Goal: Task Accomplishment & Management: Manage account settings

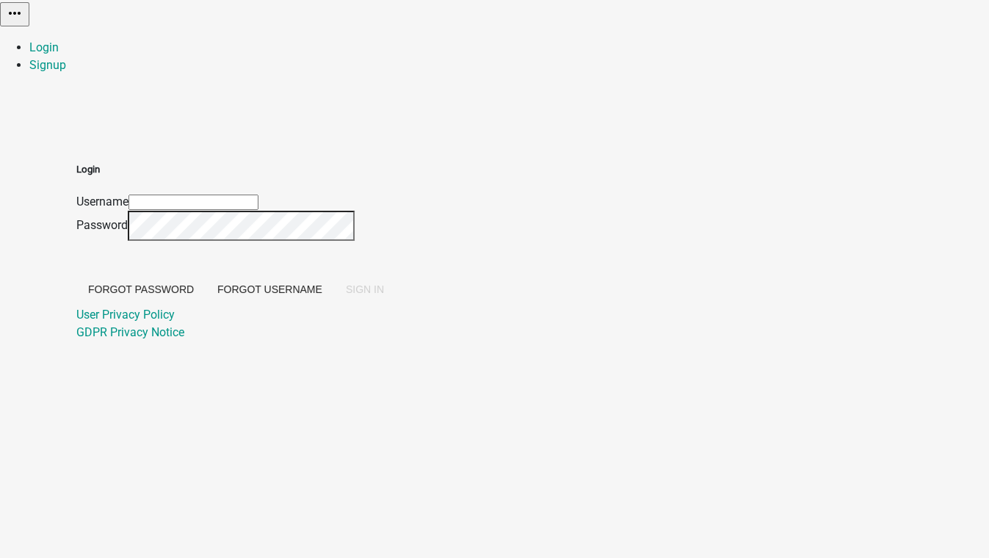
type input "[EMAIL_ADDRESS][DOMAIN_NAME]"
click at [764, 203] on div "Login Username [EMAIL_ADDRESS][DOMAIN_NAME] Password Forgot Password Forgot Use…" at bounding box center [494, 234] width 837 height 214
click at [384, 295] on span "SIGN IN" at bounding box center [365, 289] width 38 height 12
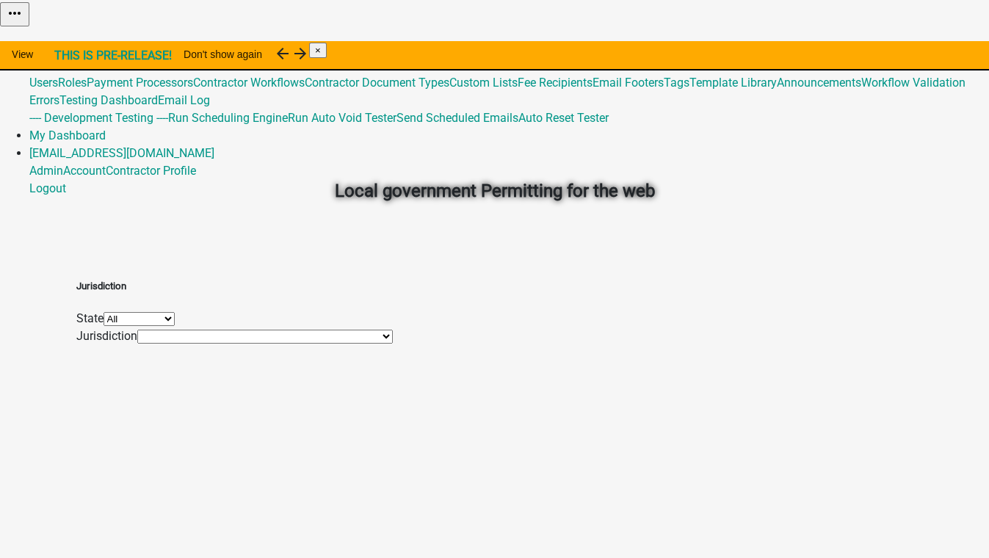
click at [63, 40] on link "Admin" at bounding box center [46, 47] width 34 height 14
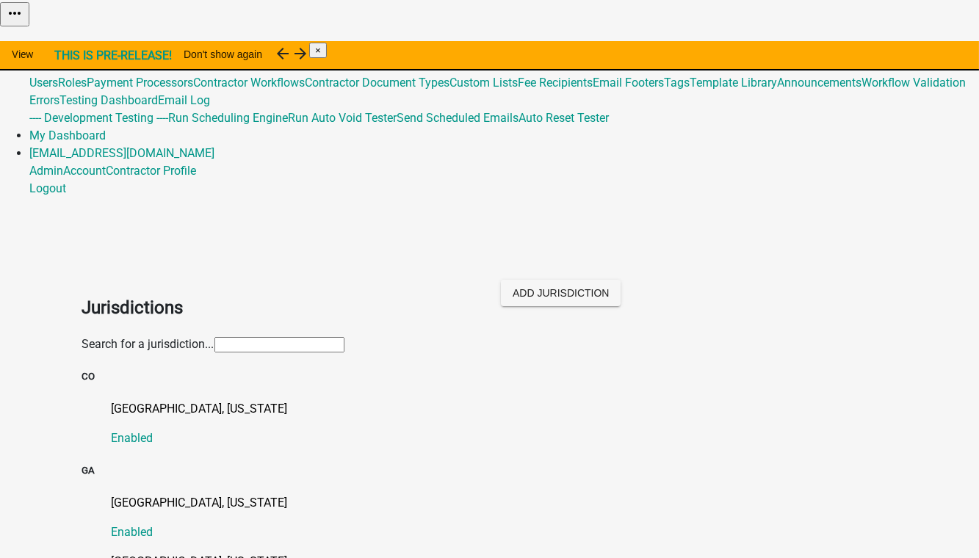
click at [214, 337] on input "text" at bounding box center [279, 344] width 130 height 15
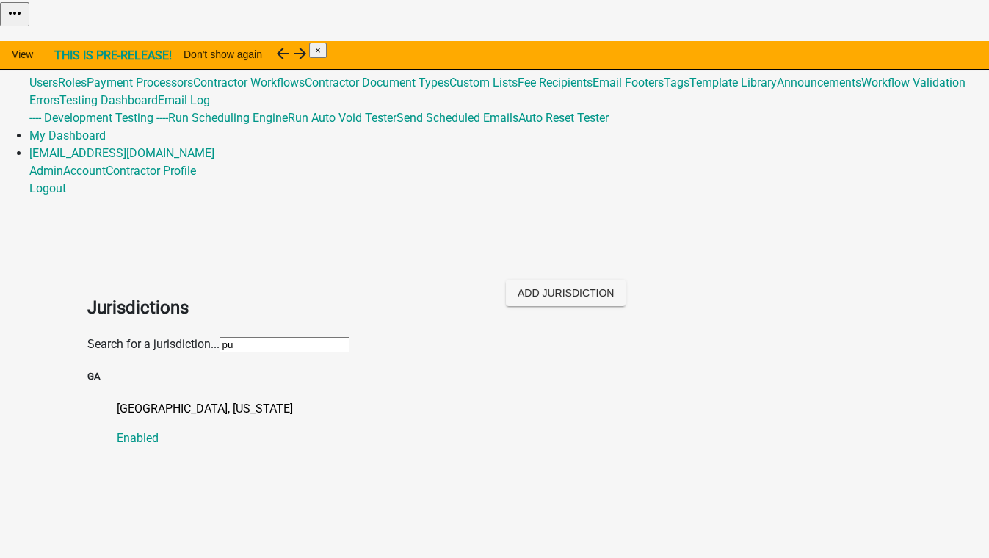
type input "[PERSON_NAME]"
click at [121, 400] on p "[GEOGRAPHIC_DATA], [US_STATE]" at bounding box center [510, 409] width 786 height 18
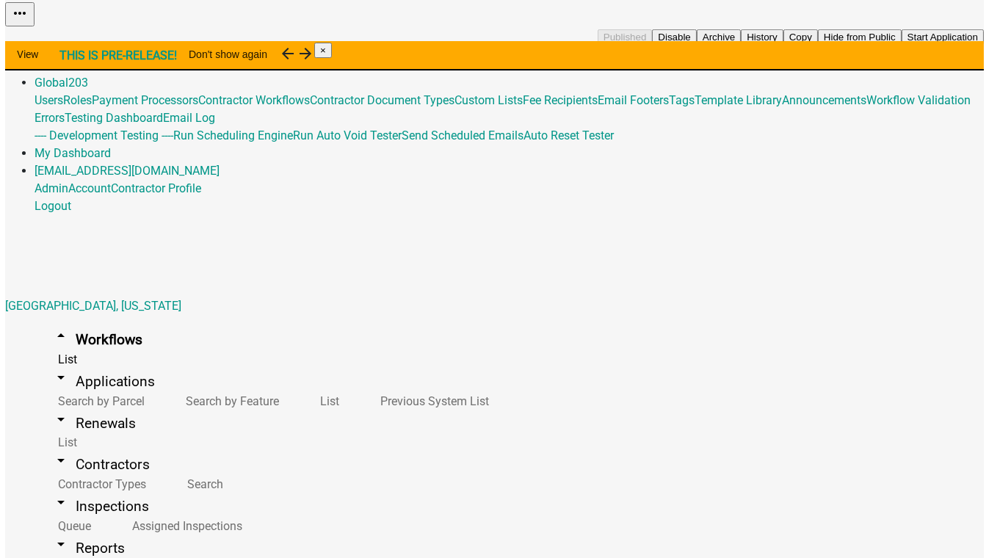
scroll to position [200, 0]
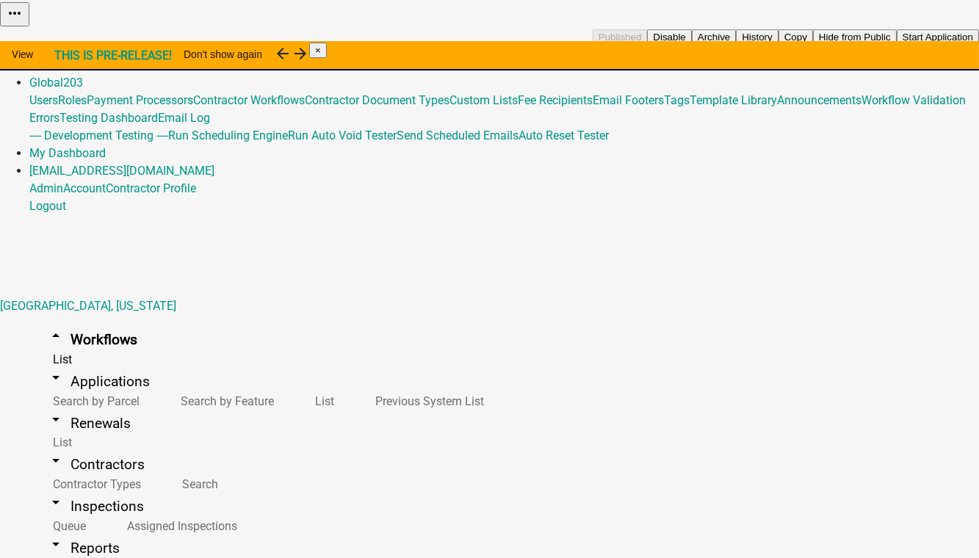
click at [813, 45] on button "Copy" at bounding box center [795, 36] width 35 height 15
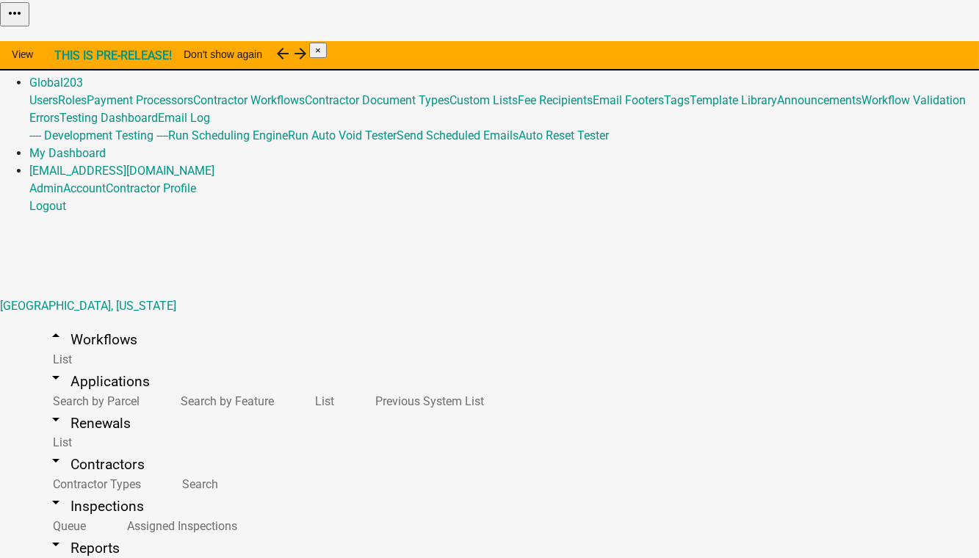
select select "0: null"
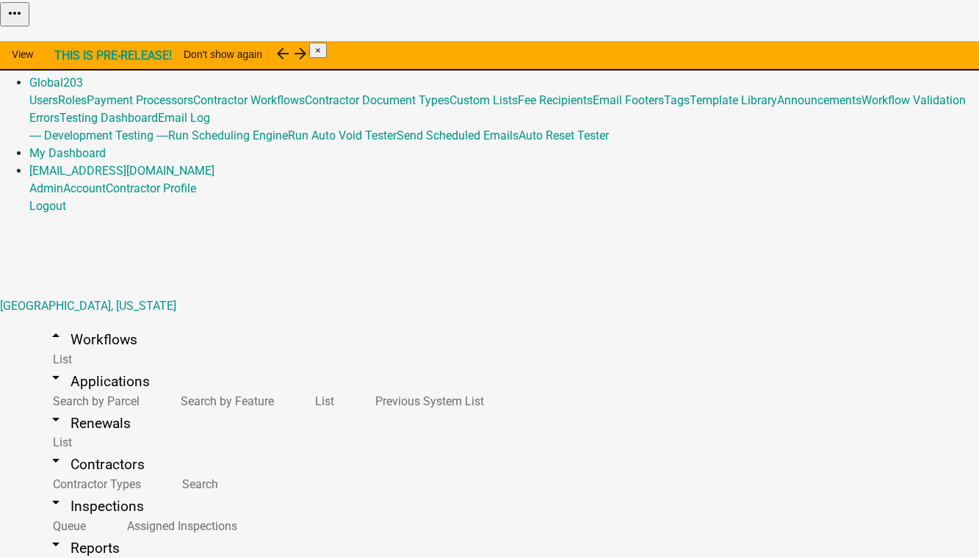
type input "Commercial Building Permit (Copy PutnamCoGA)"
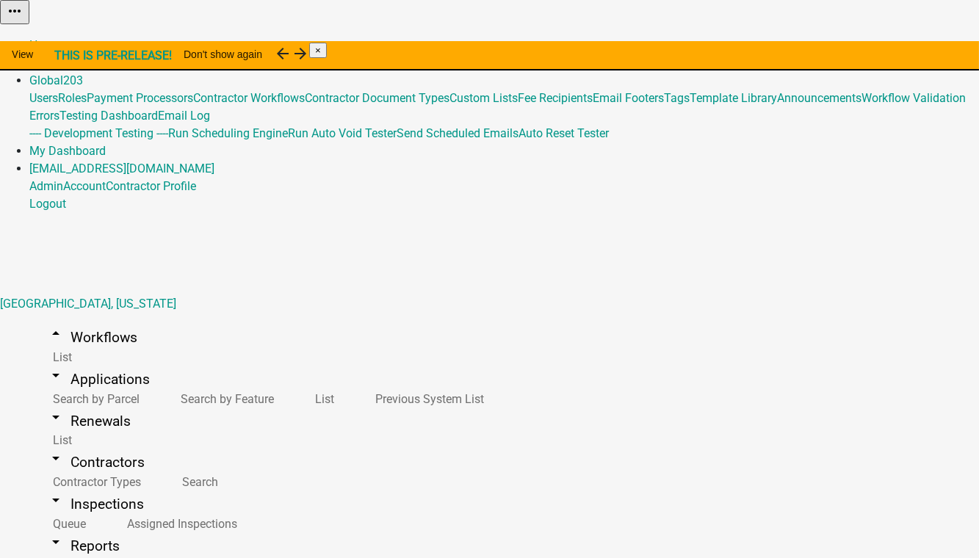
scroll to position [66, 0]
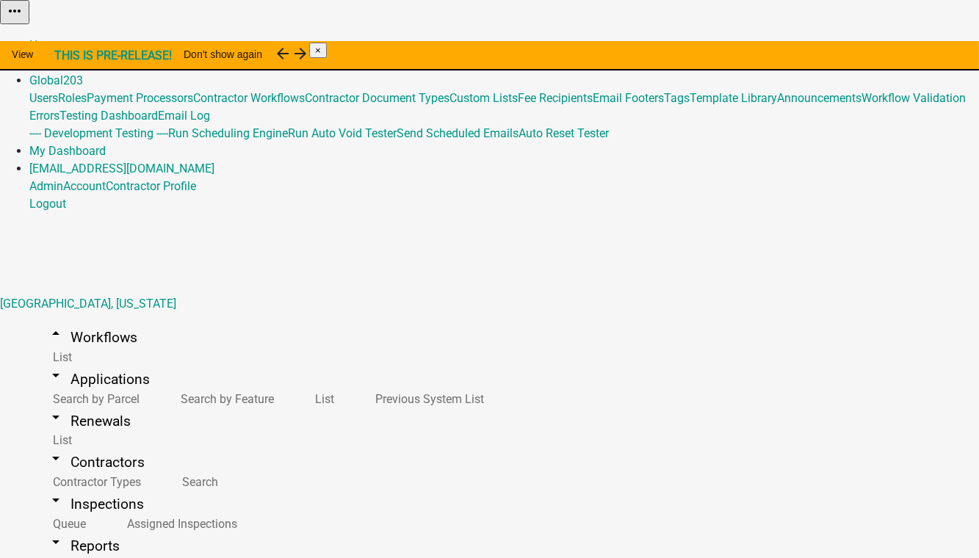
scroll to position [293, 0]
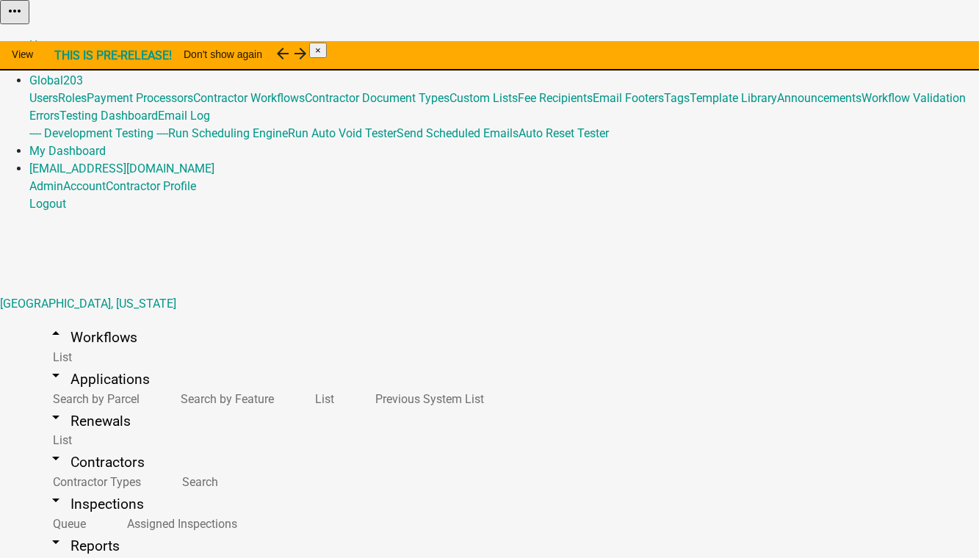
scroll to position [231, 0]
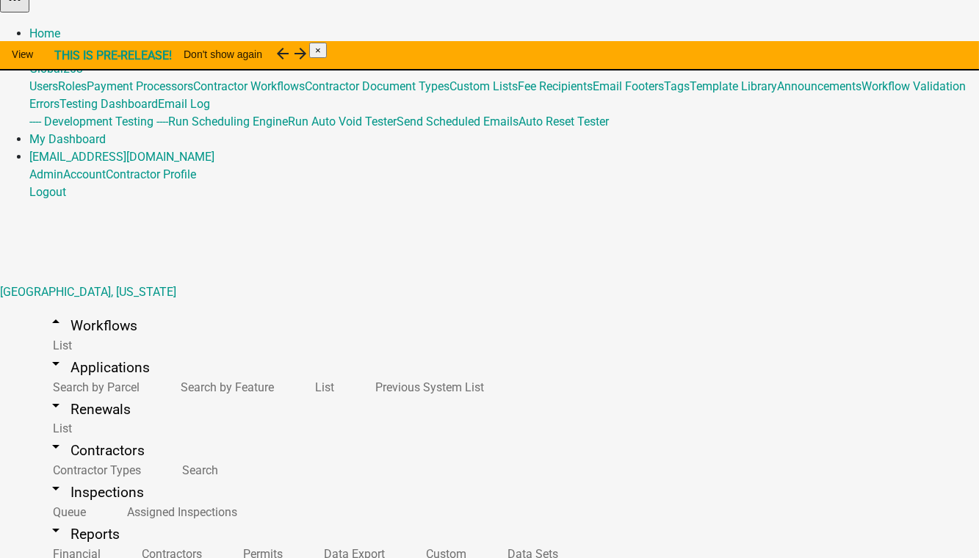
scroll to position [18, 0]
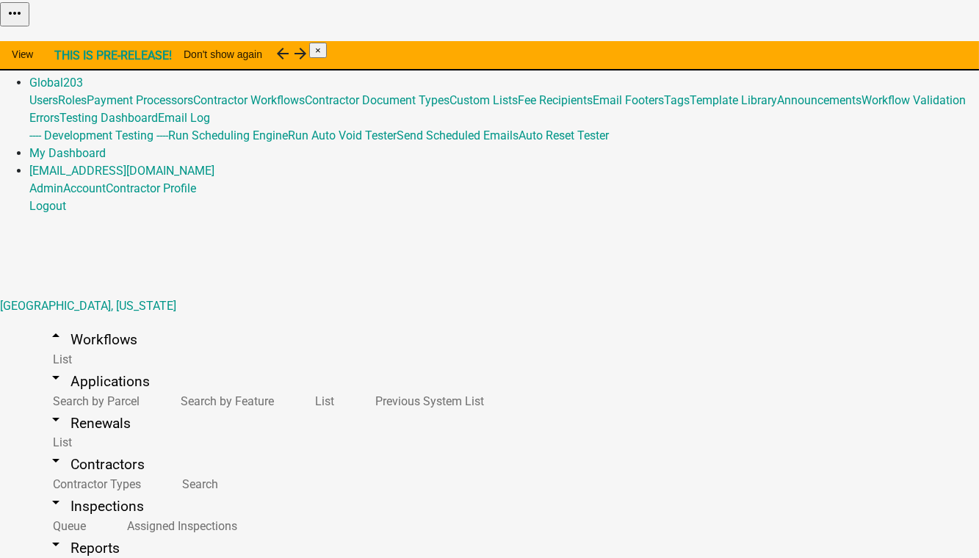
select select
click at [65, 322] on link "arrow_drop_up Workflows" at bounding box center [92, 339] width 126 height 35
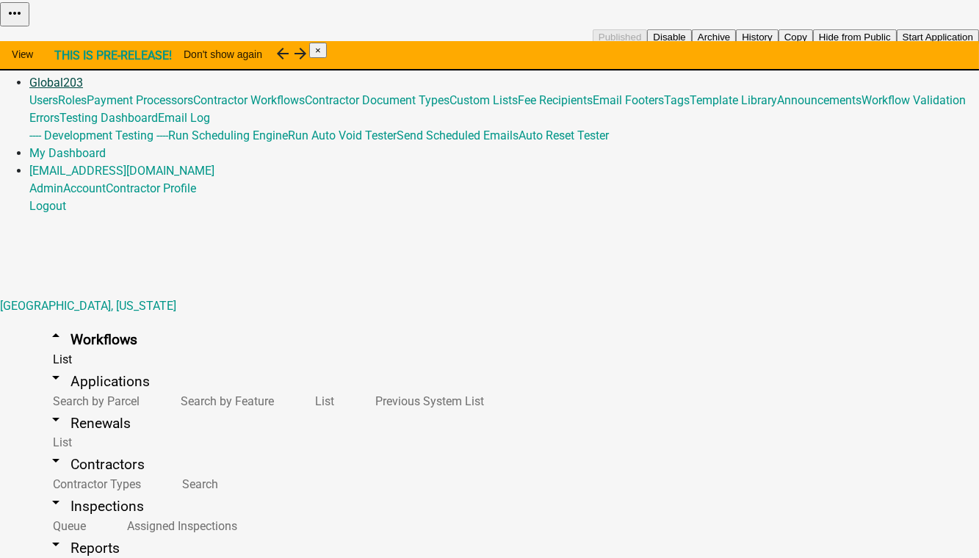
click at [83, 76] on link "Global 203" at bounding box center [56, 83] width 54 height 14
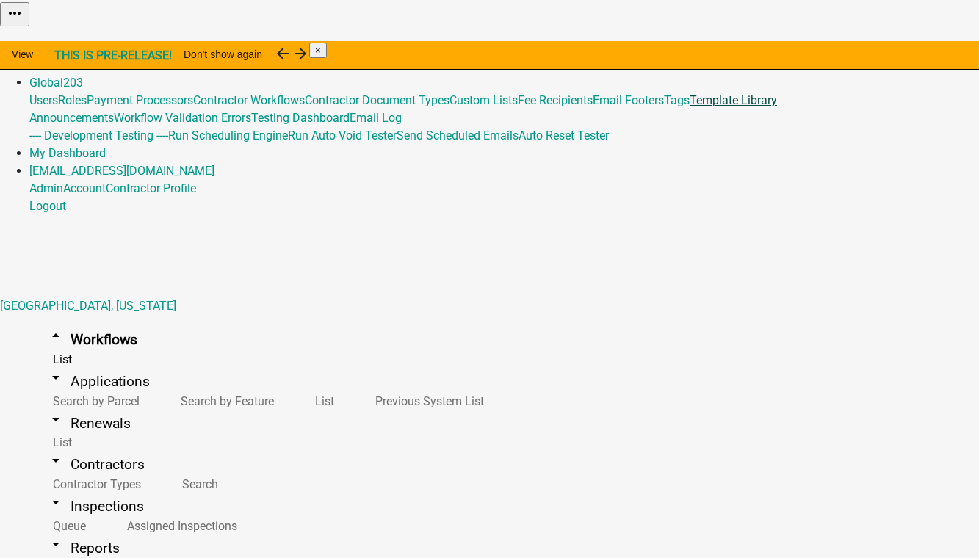
click at [689, 107] on link "Template Library" at bounding box center [732, 100] width 87 height 14
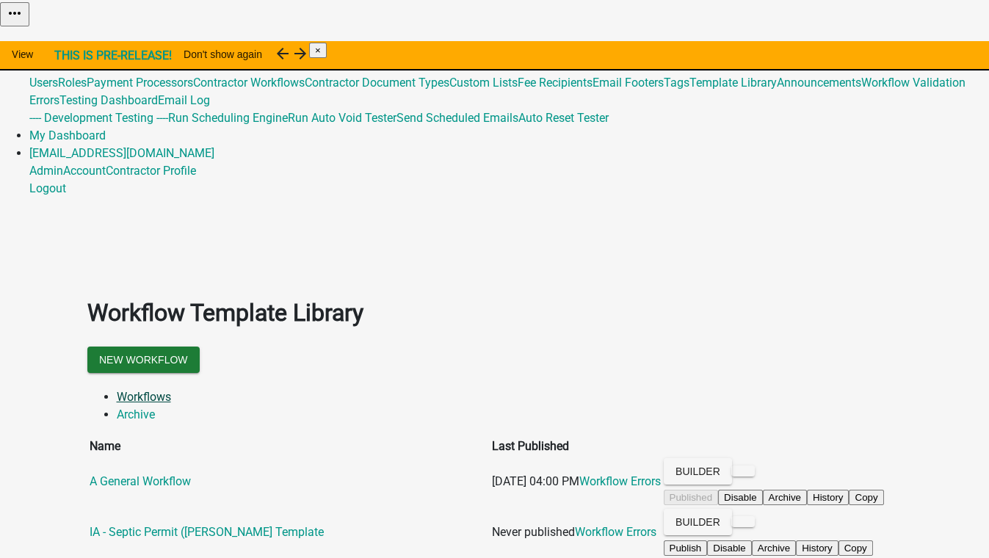
click at [149, 390] on link "Workflows" at bounding box center [144, 397] width 54 height 14
click at [155, 407] on link "Archive" at bounding box center [136, 414] width 38 height 14
click at [131, 390] on link "Workflows" at bounding box center [144, 397] width 54 height 14
click at [63, 40] on link "Admin" at bounding box center [46, 47] width 34 height 14
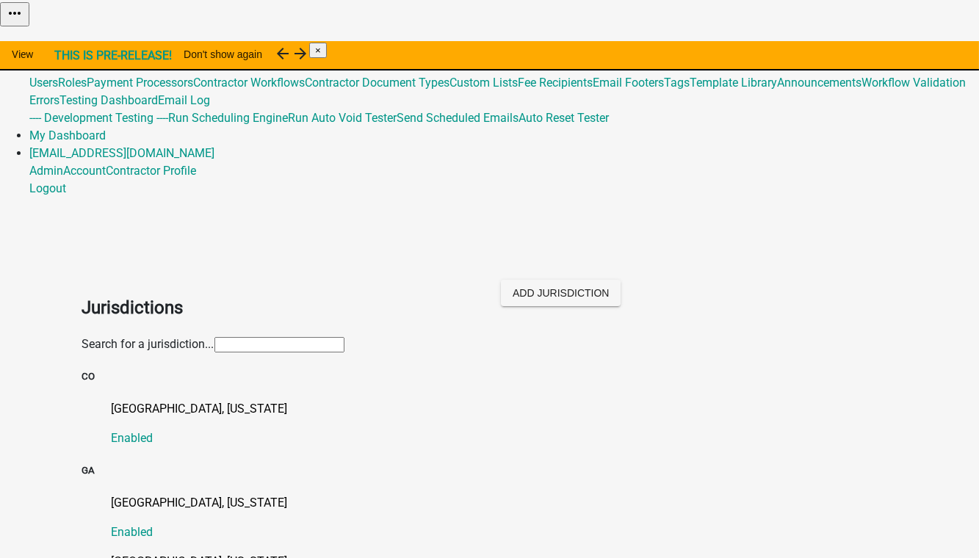
click at [276, 337] on input "text" at bounding box center [279, 344] width 130 height 15
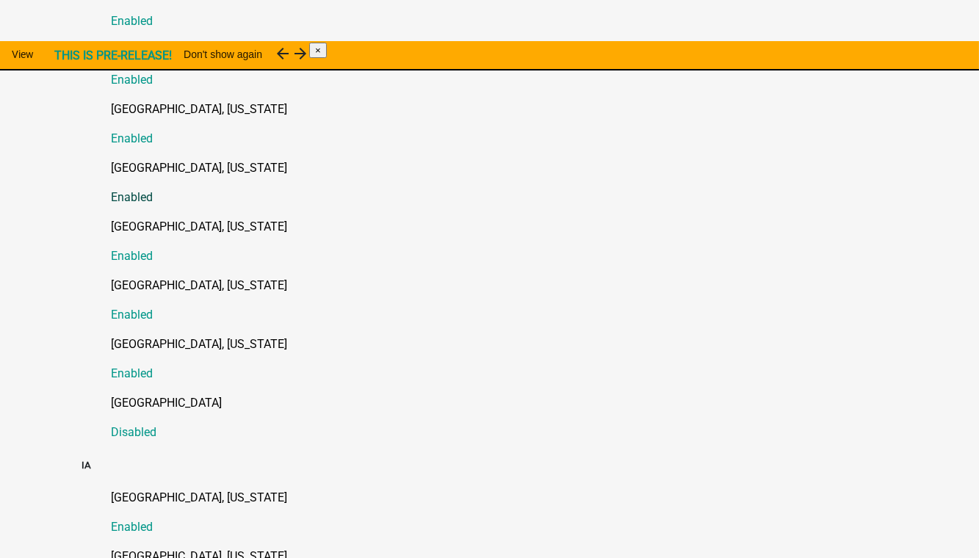
scroll to position [734, 0]
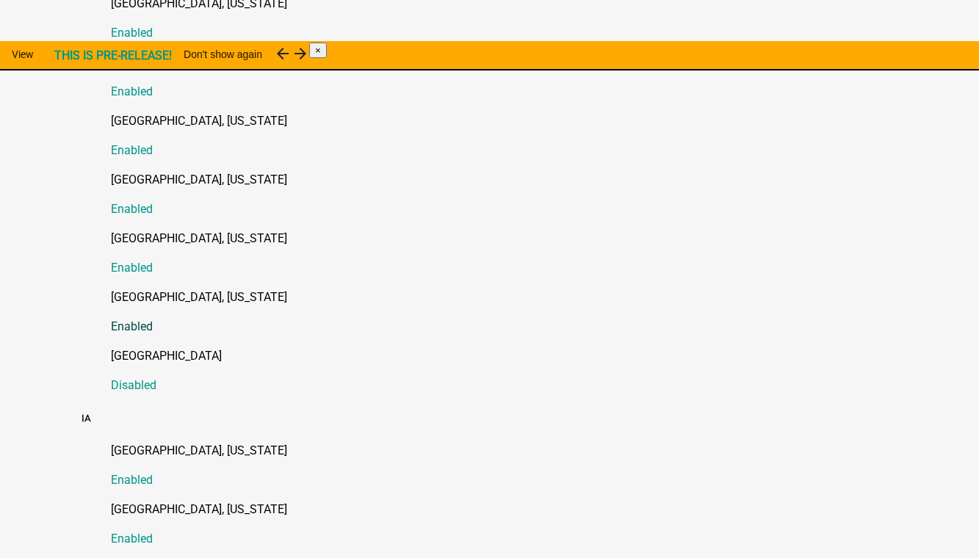
click at [158, 289] on p "[GEOGRAPHIC_DATA], [US_STATE]" at bounding box center [505, 298] width 786 height 18
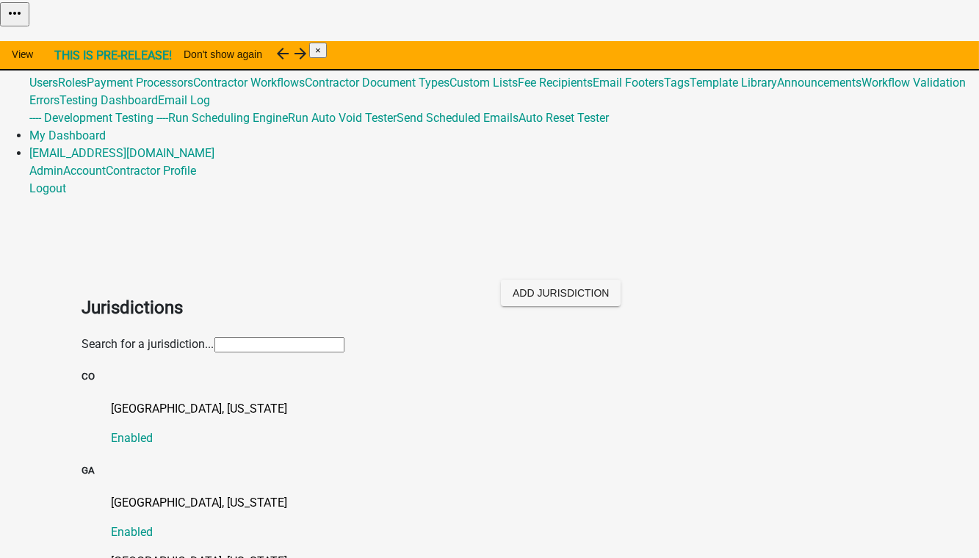
click at [214, 337] on input "text" at bounding box center [279, 344] width 130 height 15
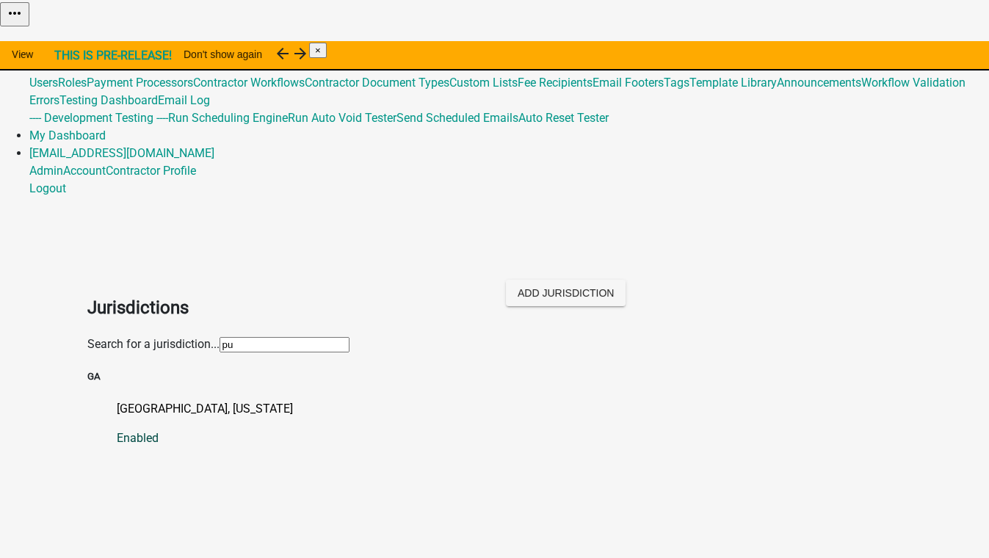
type input "pu"
click at [117, 400] on p "[GEOGRAPHIC_DATA], [US_STATE]" at bounding box center [510, 409] width 786 height 18
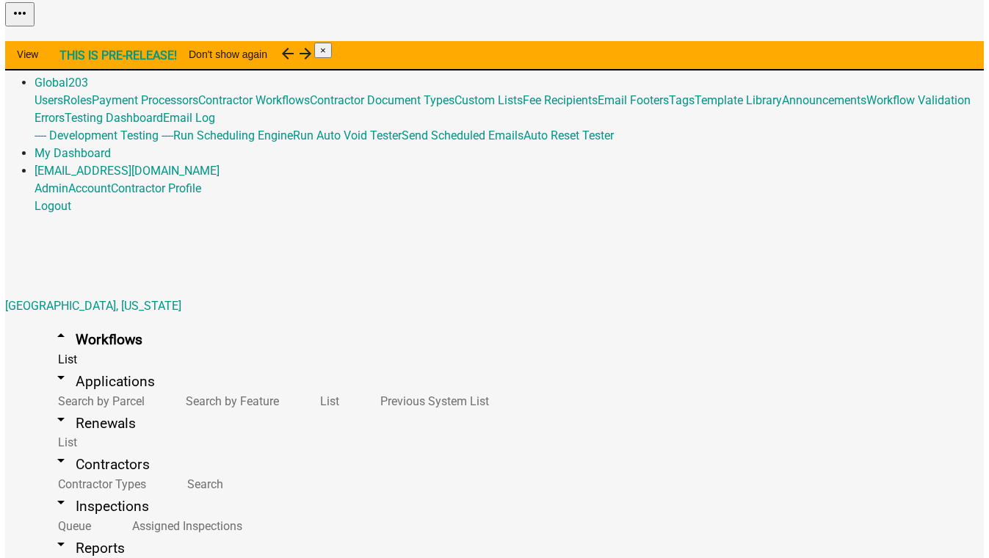
scroll to position [133, 0]
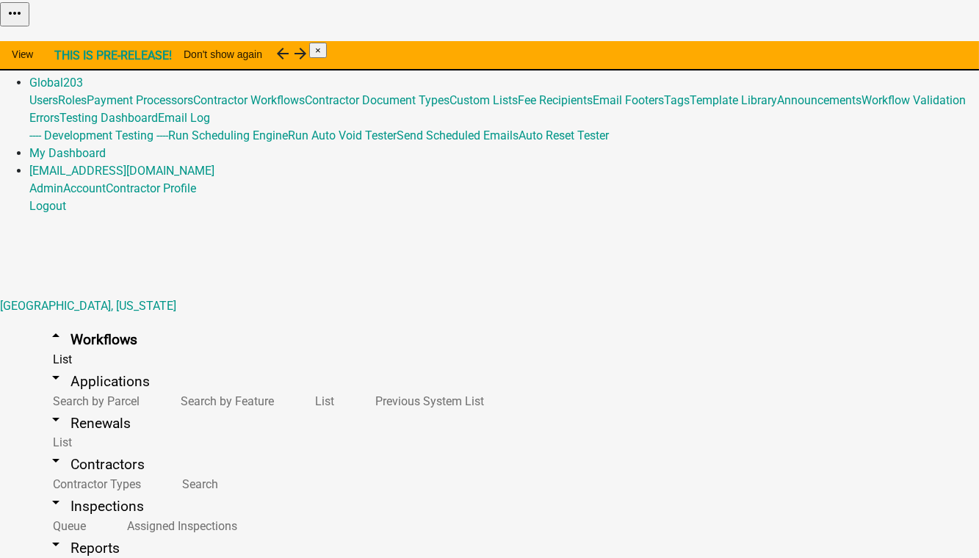
click at [813, 45] on button "Copy" at bounding box center [795, 36] width 35 height 15
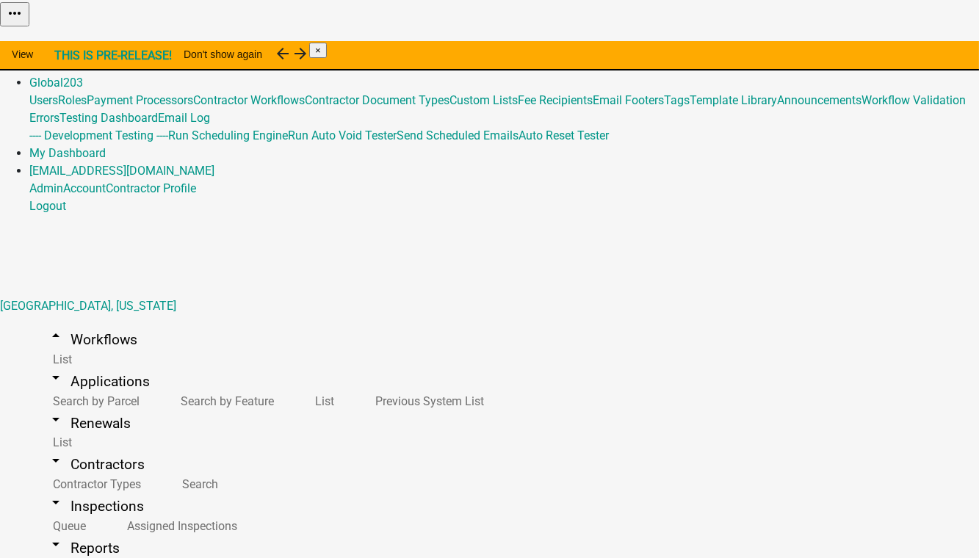
select select "0: null"
drag, startPoint x: 276, startPoint y: 352, endPoint x: 149, endPoint y: 354, distance: 127.0
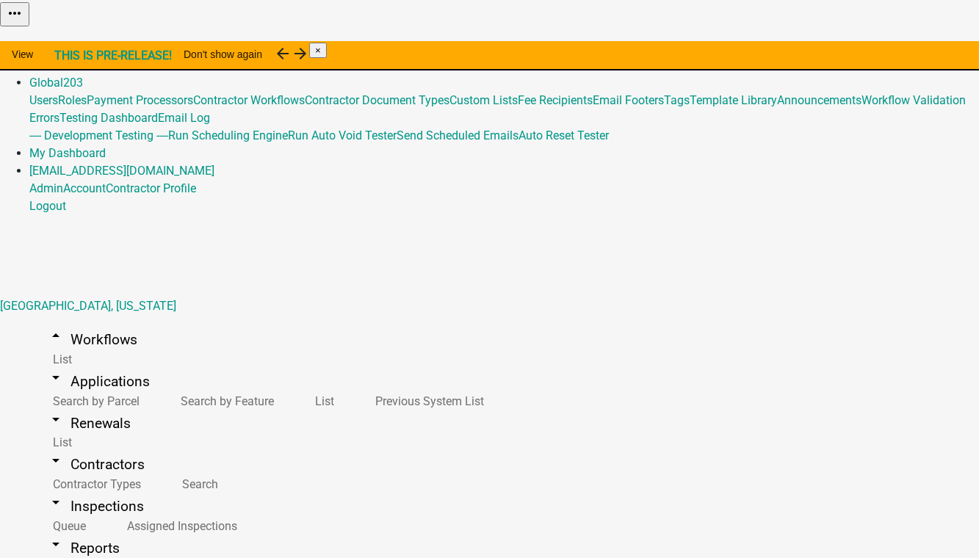
type input "Commercial Building Permit (Copy PutnamCoGA)"
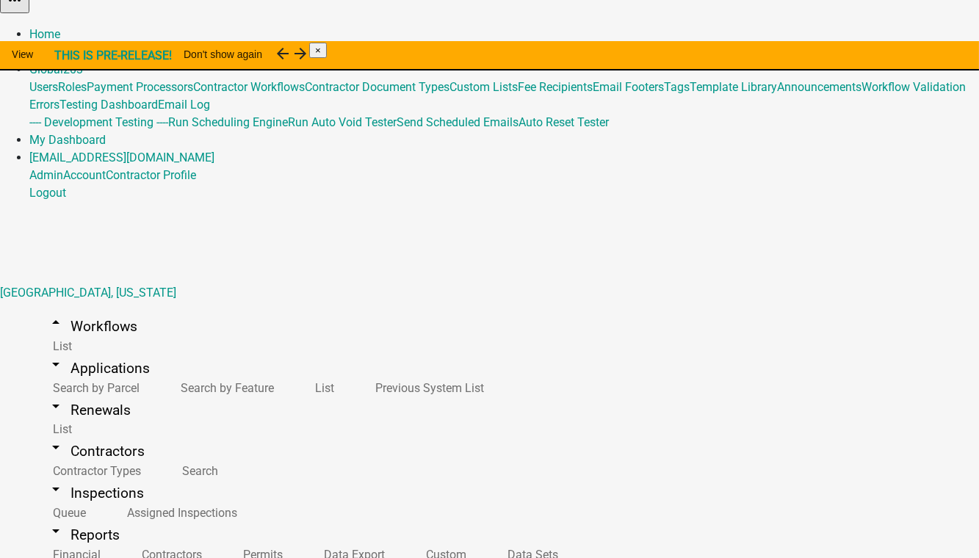
scroll to position [18, 0]
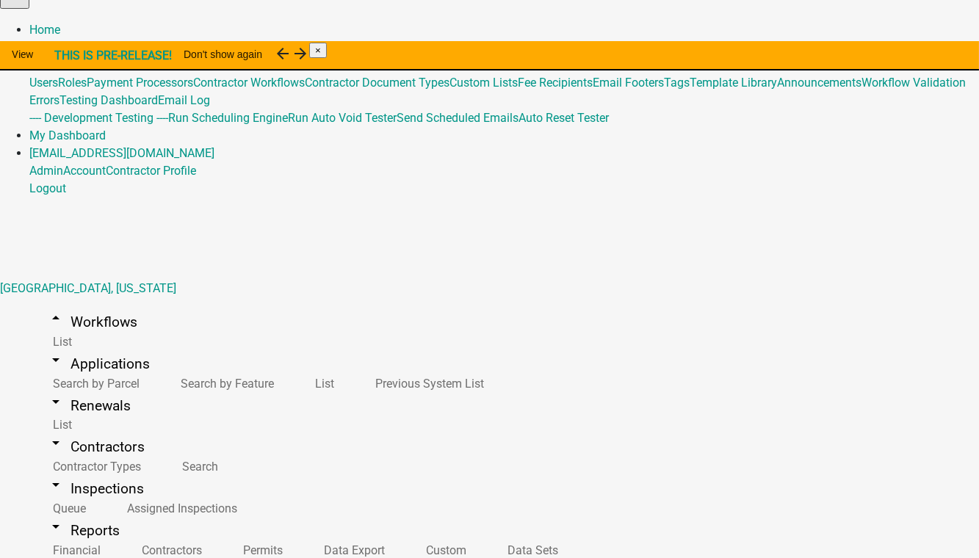
click at [60, 23] on link "Home" at bounding box center [44, 30] width 31 height 14
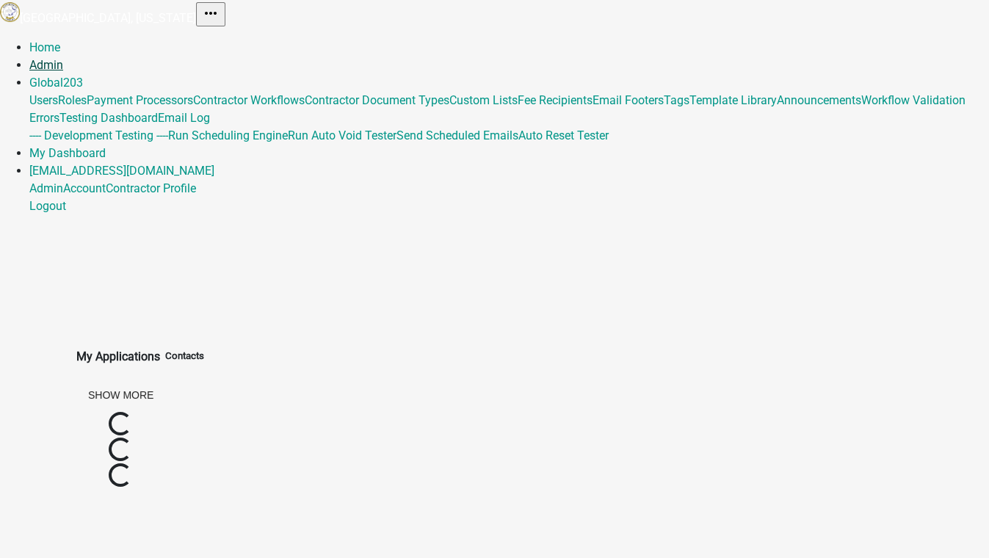
click at [63, 58] on link "Admin" at bounding box center [46, 65] width 34 height 14
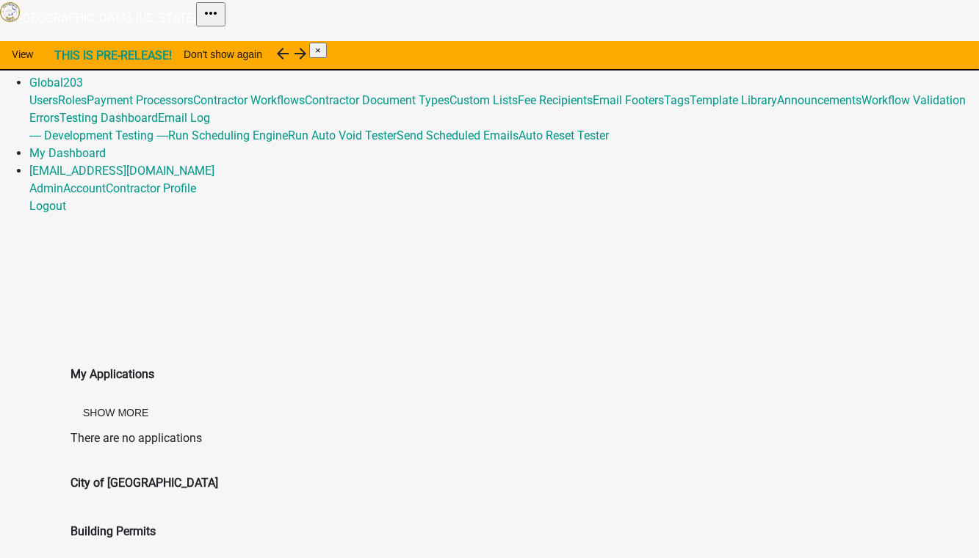
click at [63, 58] on link "Admin" at bounding box center [46, 65] width 34 height 14
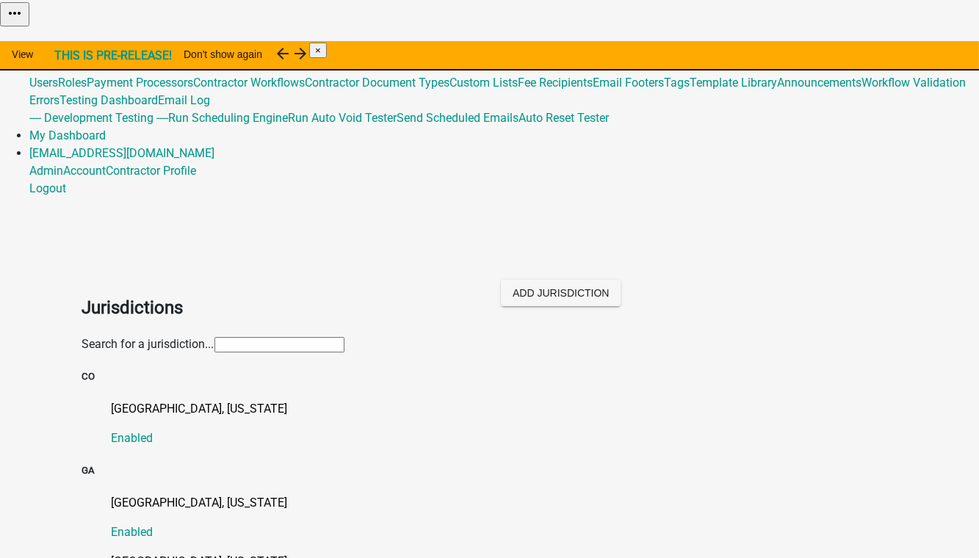
click at [214, 337] on input "text" at bounding box center [279, 344] width 130 height 15
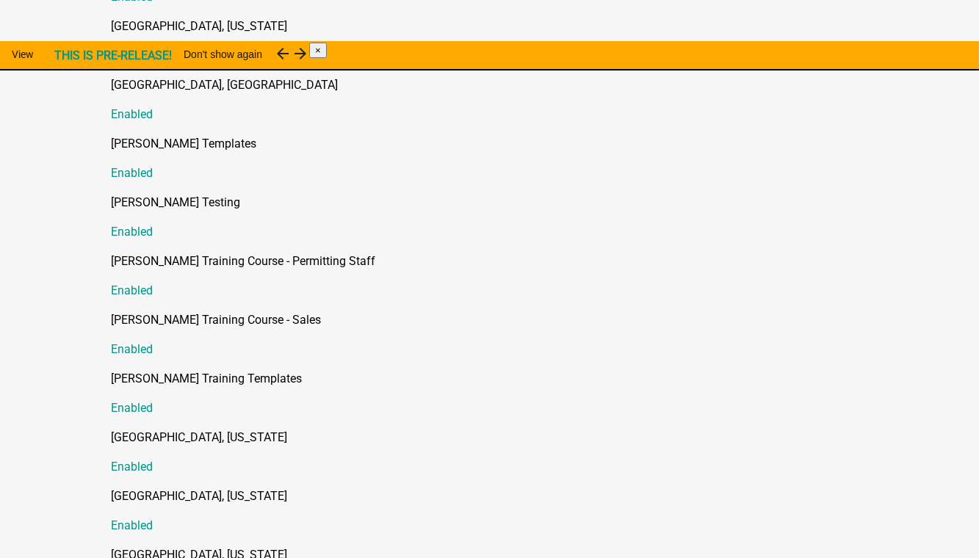
scroll to position [2335, 0]
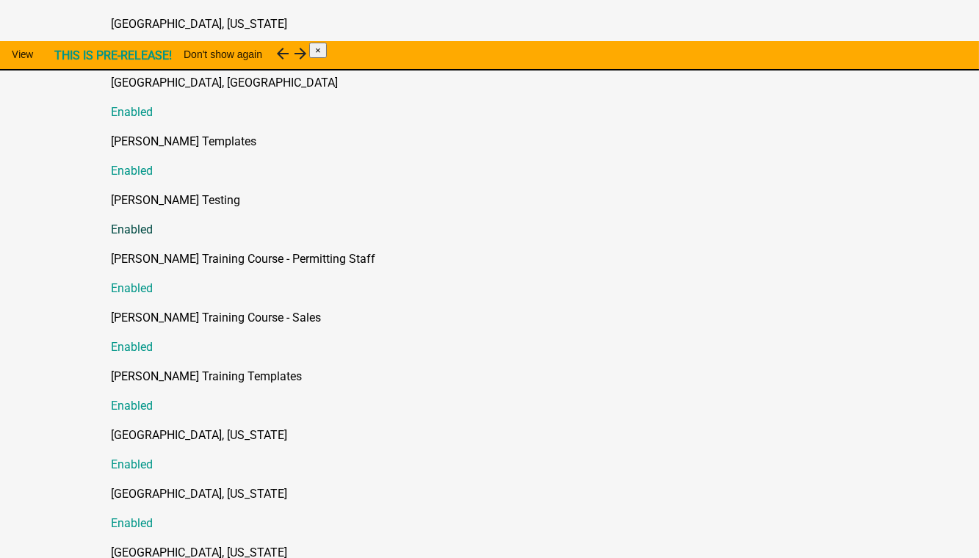
click at [169, 209] on p "[PERSON_NAME] Testing" at bounding box center [505, 201] width 786 height 18
